Goal: Complete application form

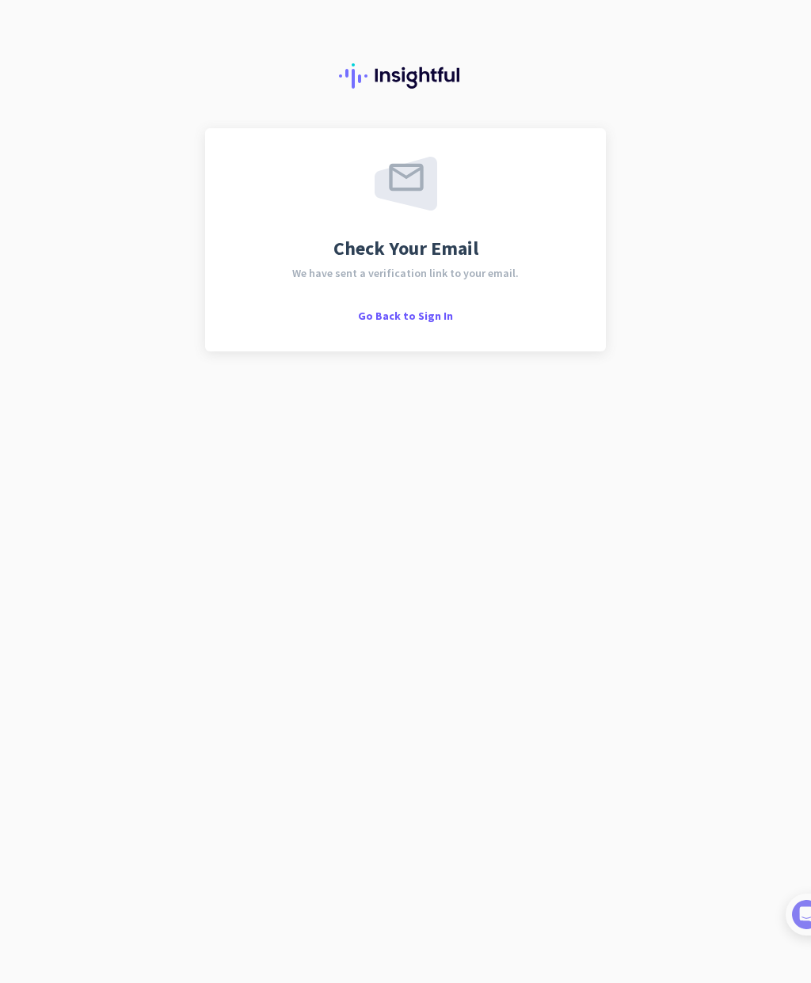
scroll to position [21, 0]
click at [408, 309] on span "Go Back to Sign In" at bounding box center [405, 316] width 95 height 14
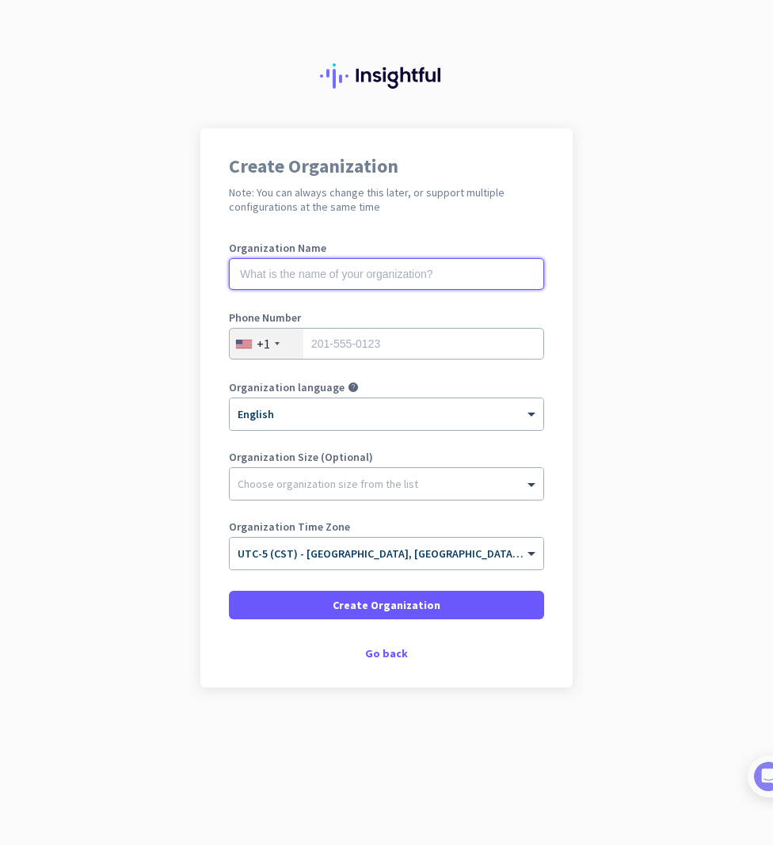
click at [444, 268] on input "text" at bounding box center [386, 274] width 315 height 32
click at [361, 279] on input "Mercer" at bounding box center [386, 274] width 315 height 32
click at [490, 267] on input "Mercer" at bounding box center [386, 274] width 315 height 32
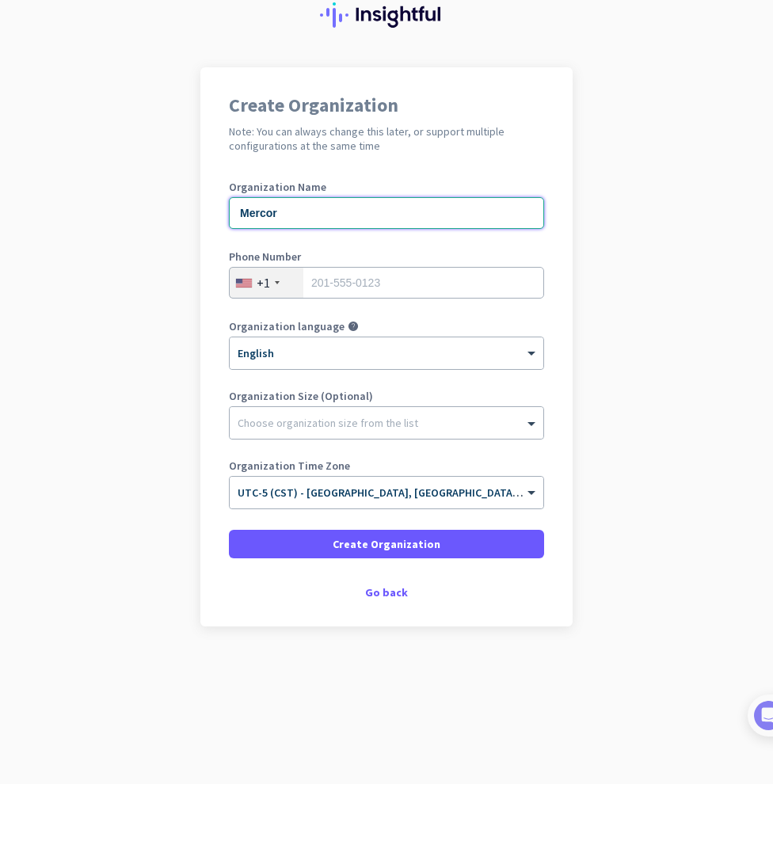
type input "Mercor"
click at [336, 328] on input "tel" at bounding box center [386, 344] width 315 height 32
type input "3145031363"
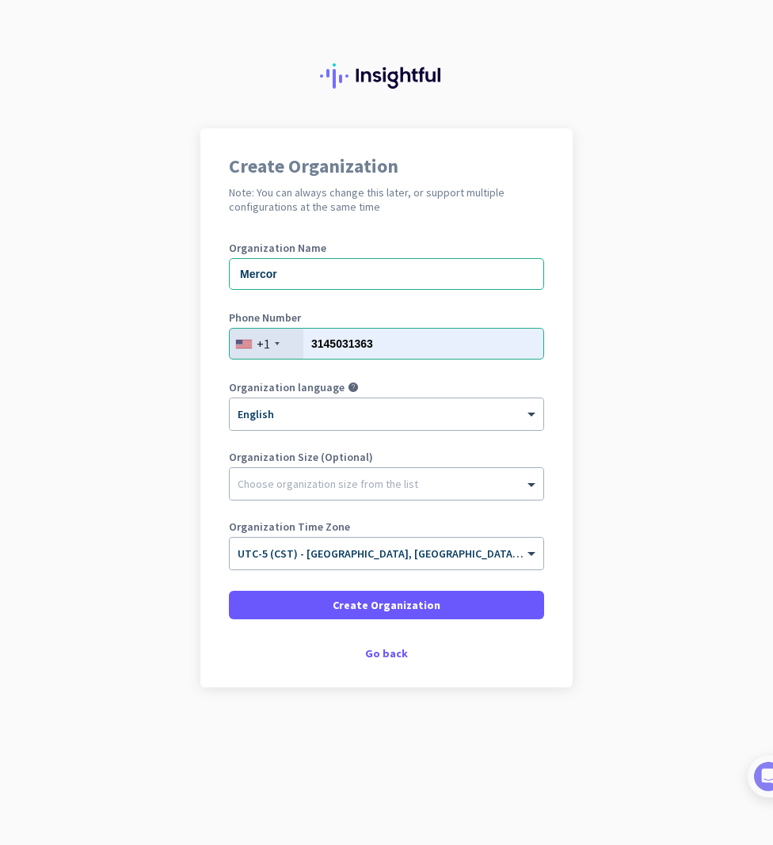
click at [243, 477] on div "Choose organization size from the list" at bounding box center [327, 484] width 180 height 14
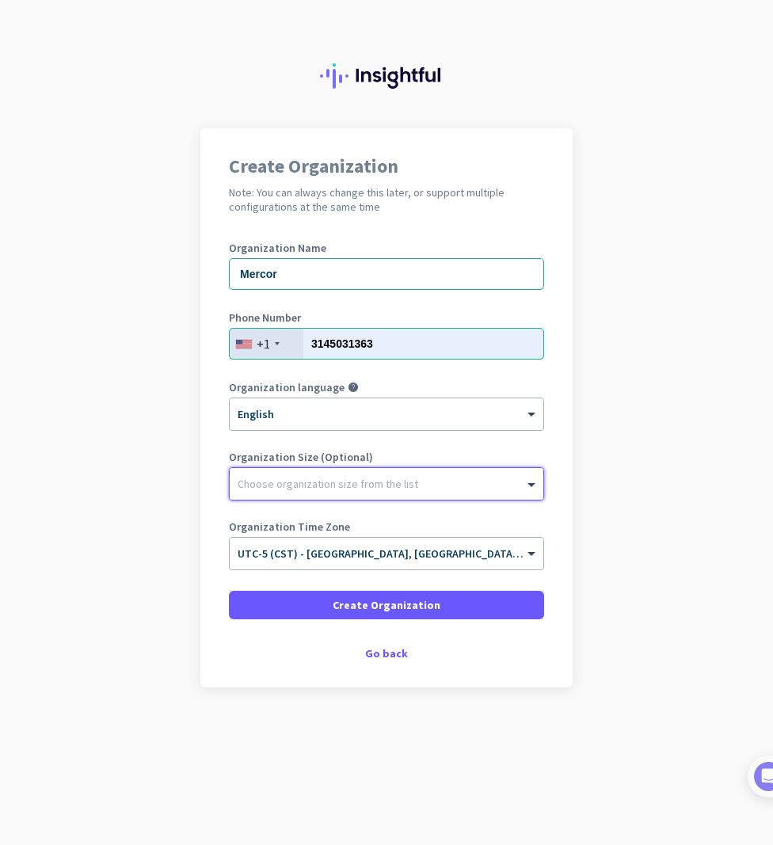
scroll to position [0, 0]
click at [380, 654] on div "Go back" at bounding box center [386, 653] width 315 height 11
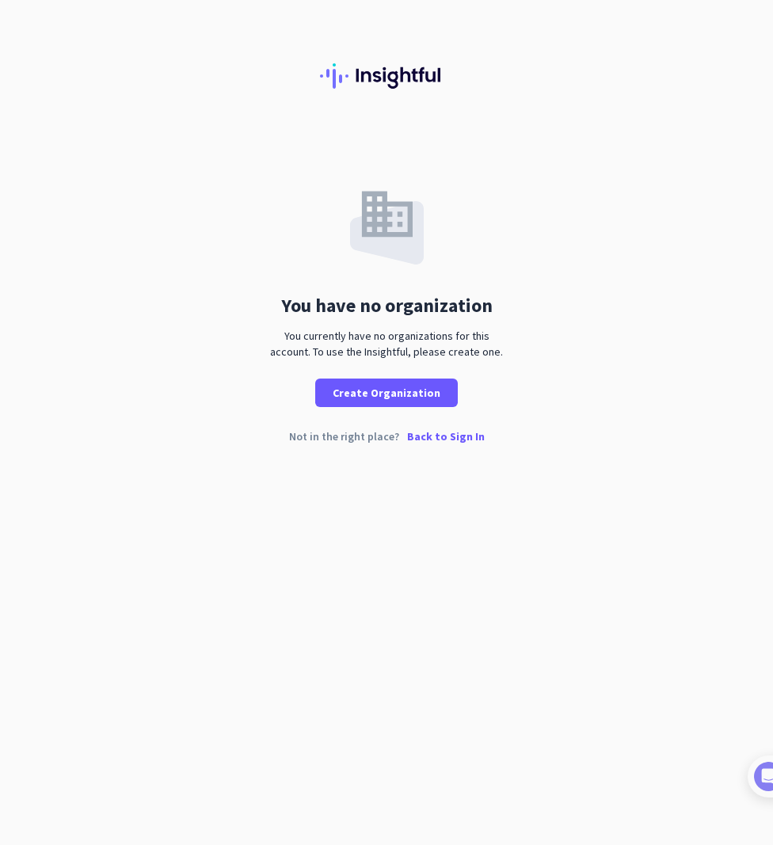
click at [353, 444] on div "Not in the right place? Back to Sign In" at bounding box center [386, 449] width 773 height 36
click at [455, 442] on p "Back to Sign In" at bounding box center [446, 436] width 78 height 11
